Goal: Task Accomplishment & Management: Manage account settings

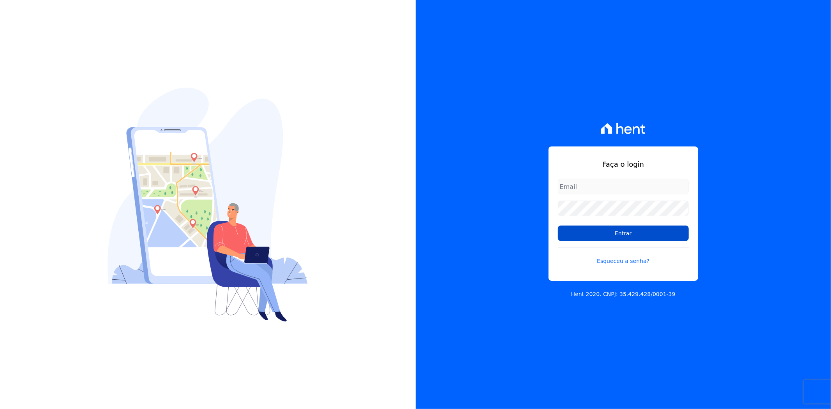
type input "[PERSON_NAME][EMAIL_ADDRESS][PERSON_NAME][DOMAIN_NAME]"
click at [617, 234] on input "Entrar" at bounding box center [623, 233] width 131 height 16
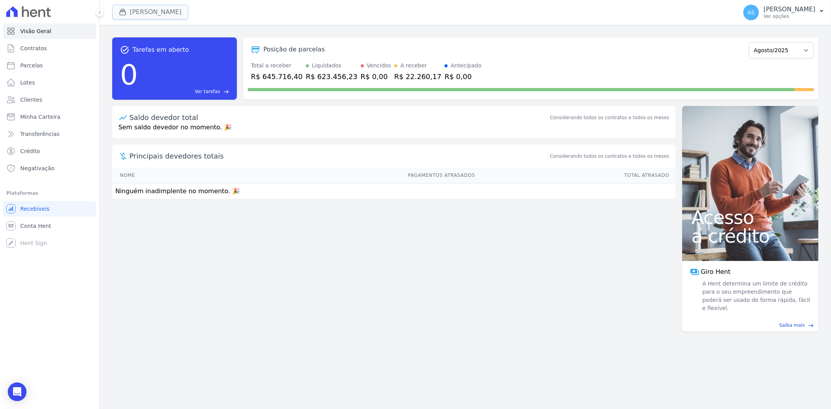
click at [133, 9] on button "[PERSON_NAME]" at bounding box center [150, 12] width 76 height 15
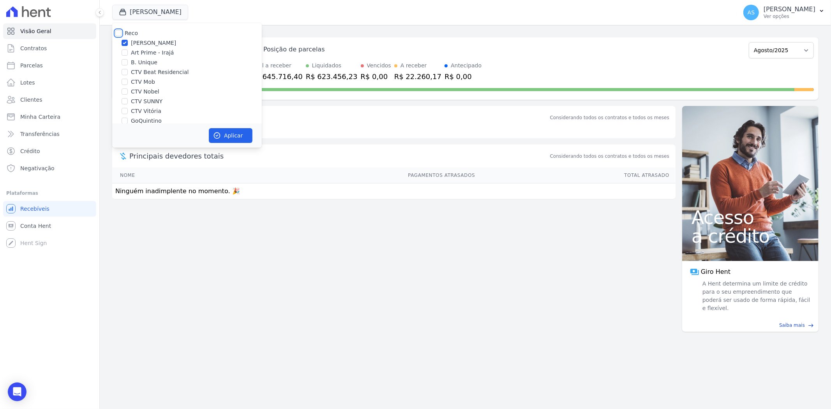
click at [116, 33] on input "Reco" at bounding box center [118, 33] width 6 height 6
checkbox input "true"
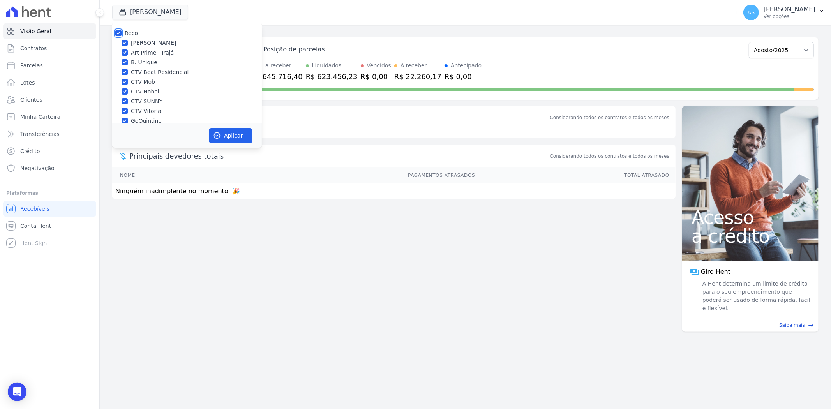
checkbox input "true"
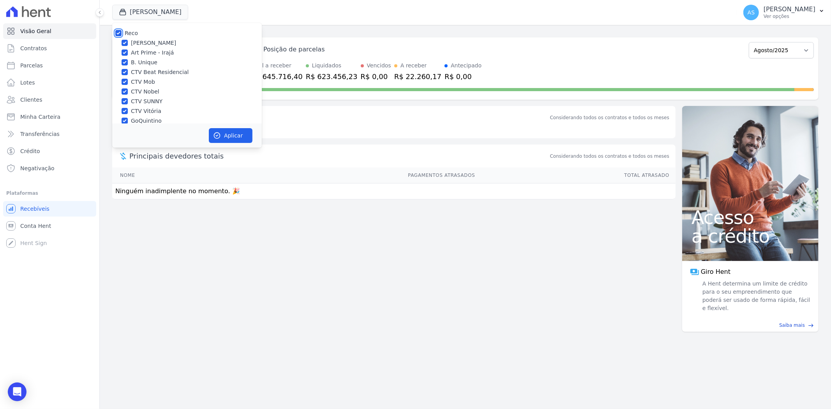
checkbox input "true"
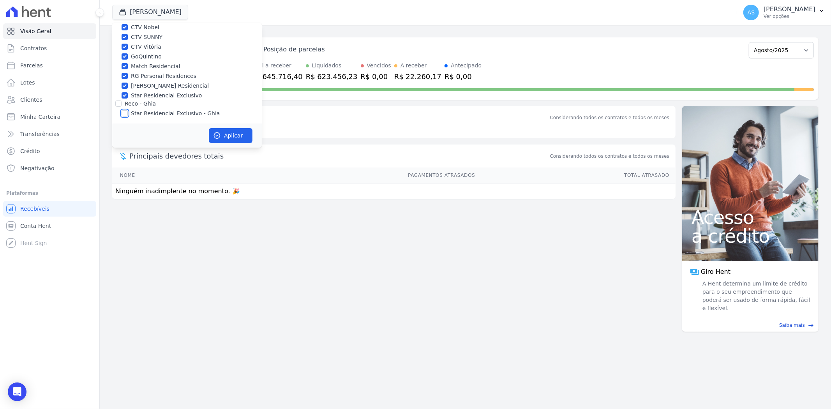
click at [126, 114] on input "Star Residencial Exclusivo - Ghia" at bounding box center [124, 113] width 6 height 6
checkbox input "true"
click at [231, 138] on button "Aplicar" at bounding box center [231, 135] width 44 height 15
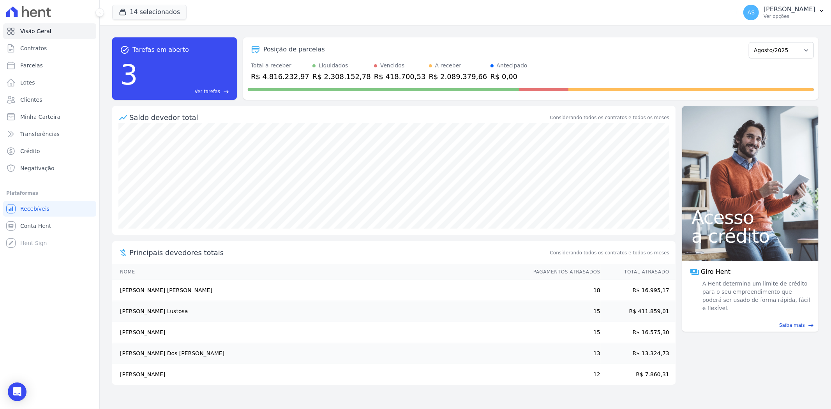
click at [224, 92] on span "east" at bounding box center [226, 92] width 6 height 6
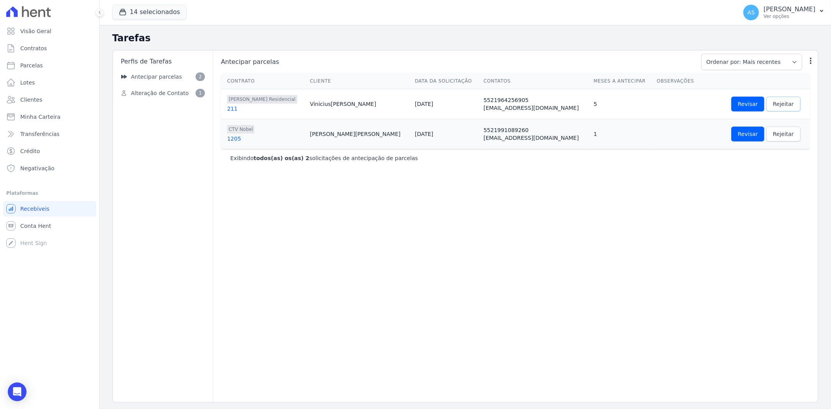
click at [773, 100] on span "Rejeitar" at bounding box center [783, 104] width 21 height 8
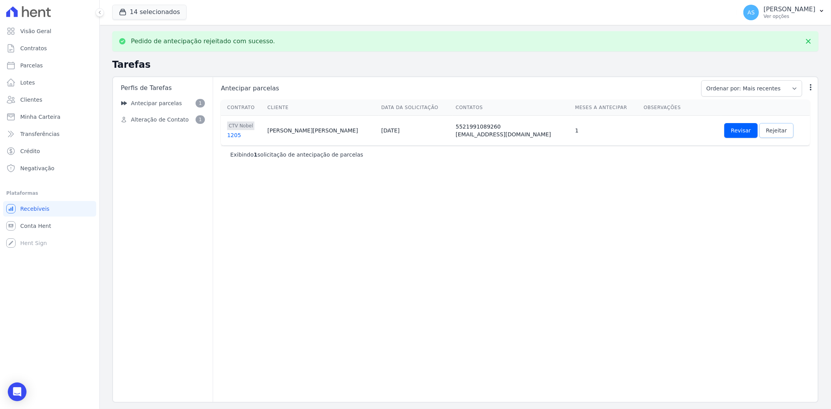
click at [766, 129] on span "Rejeitar" at bounding box center [776, 131] width 21 height 8
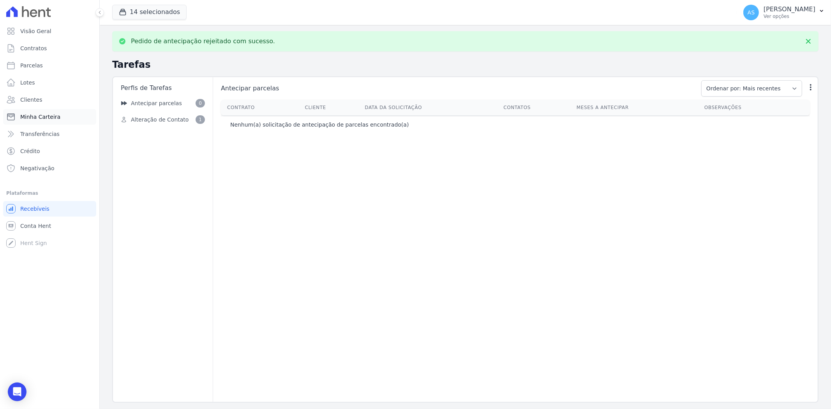
click at [22, 118] on span "Minha Carteira" at bounding box center [40, 117] width 40 height 8
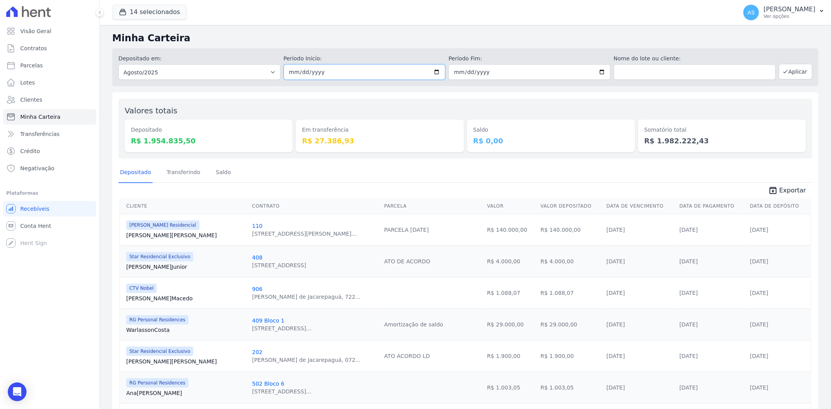
click at [435, 71] on input "[DATE]" at bounding box center [364, 72] width 162 height 16
type input "[DATE]"
click at [600, 72] on input "[DATE]" at bounding box center [529, 72] width 162 height 16
type input "[DATE]"
click at [789, 73] on button "Aplicar" at bounding box center [794, 72] width 33 height 16
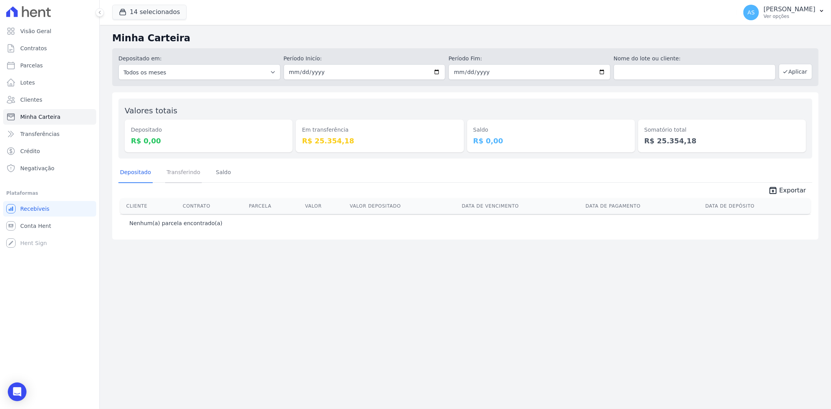
click at [179, 174] on link "Transferindo" at bounding box center [183, 173] width 37 height 20
